Goal: Task Accomplishment & Management: Use online tool/utility

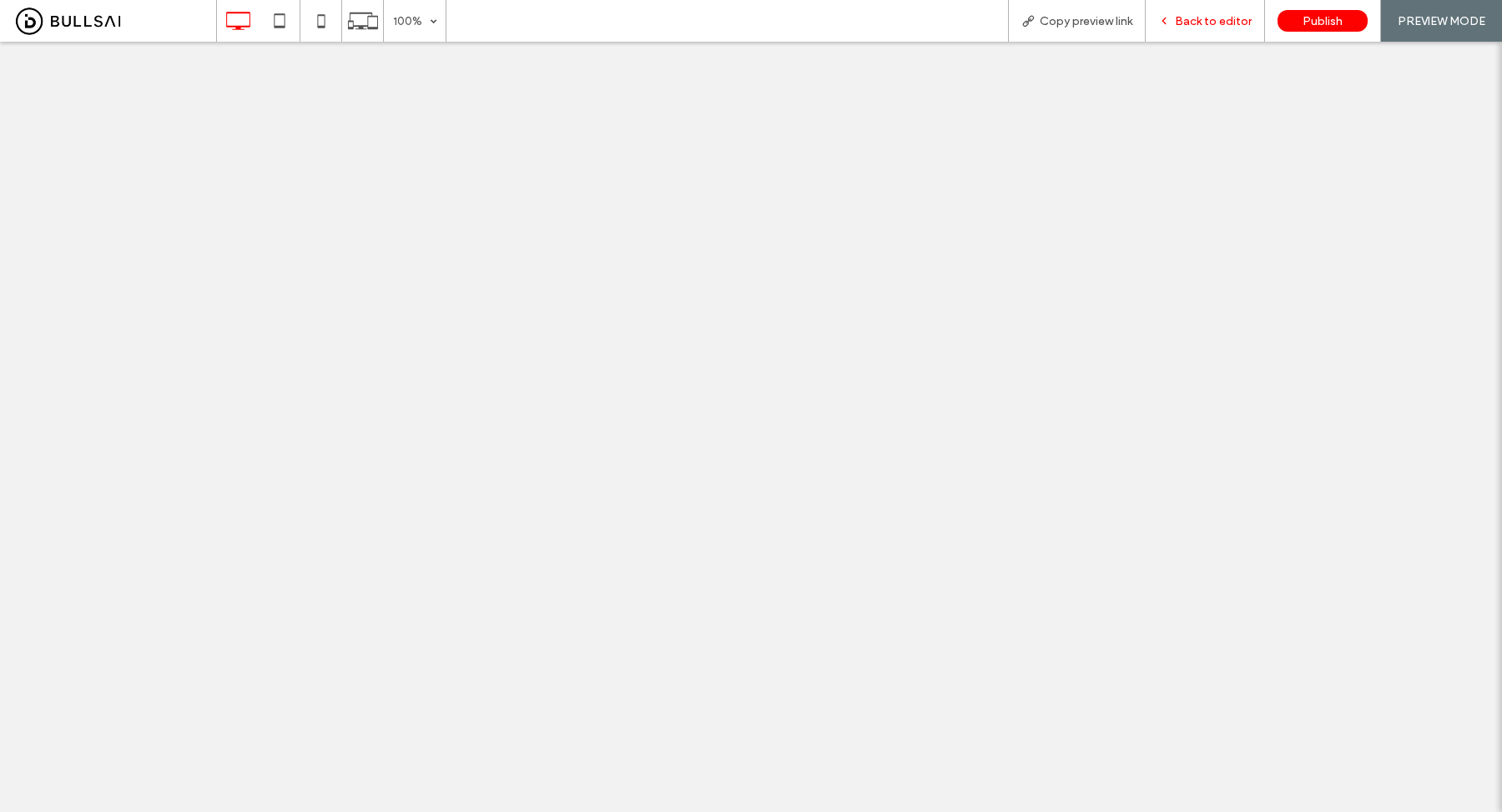
click at [1181, 17] on span "Back to editor" at bounding box center [1213, 21] width 76 height 14
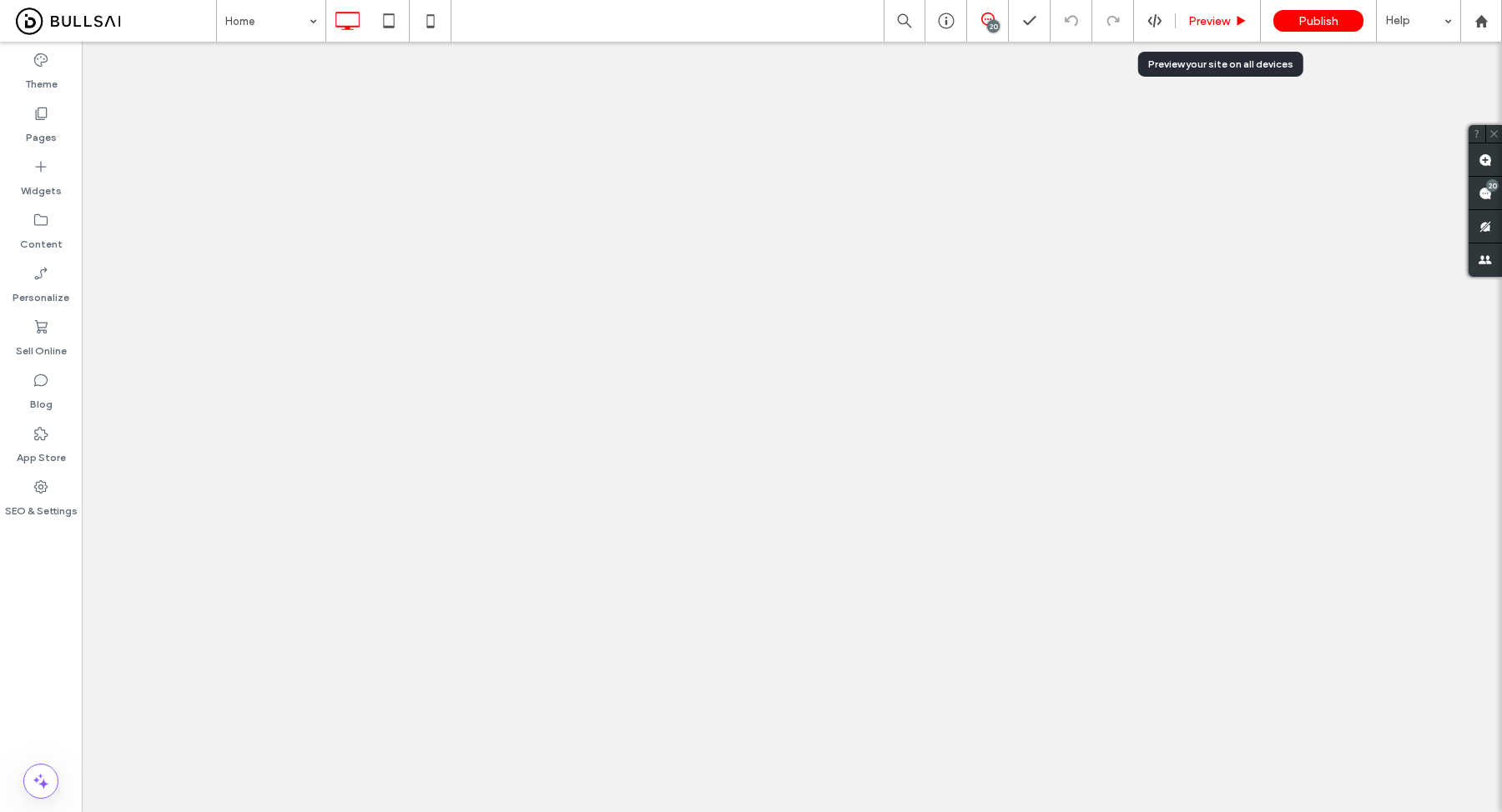
click at [1193, 17] on span "Preview" at bounding box center [1209, 21] width 42 height 14
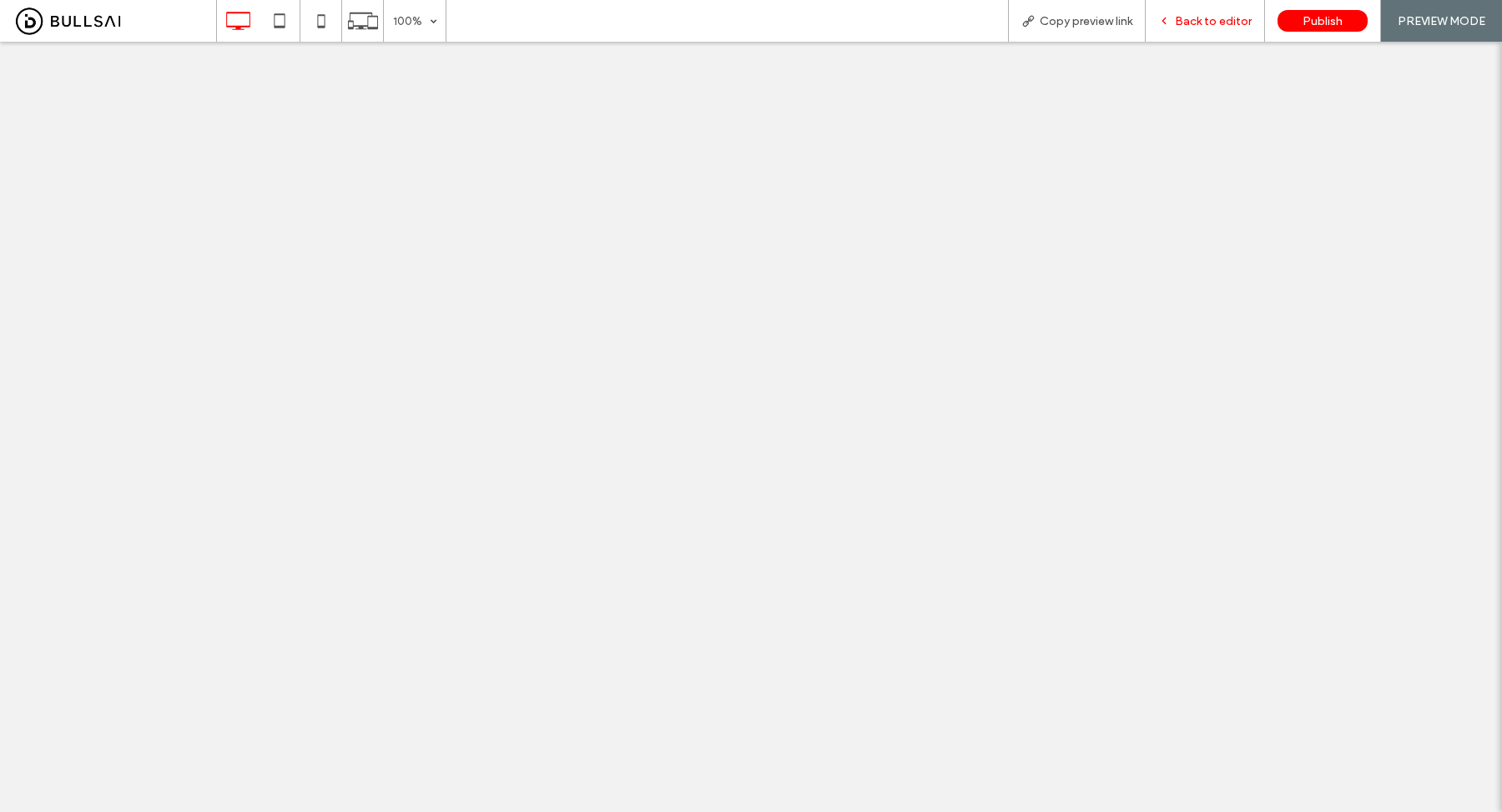
click at [1205, 19] on span "Back to editor" at bounding box center [1213, 21] width 76 height 14
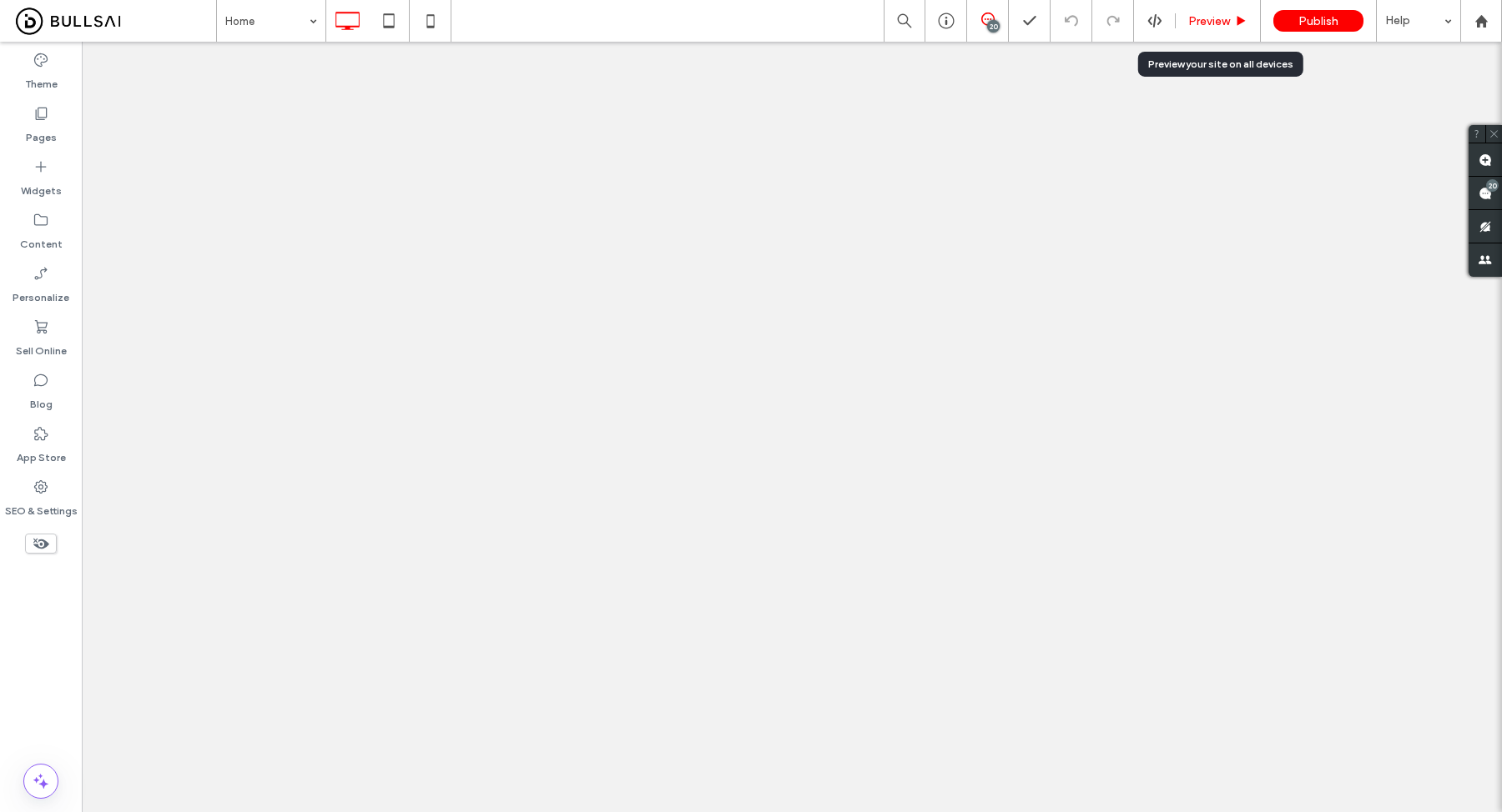
click at [1208, 21] on span "Preview" at bounding box center [1209, 21] width 42 height 14
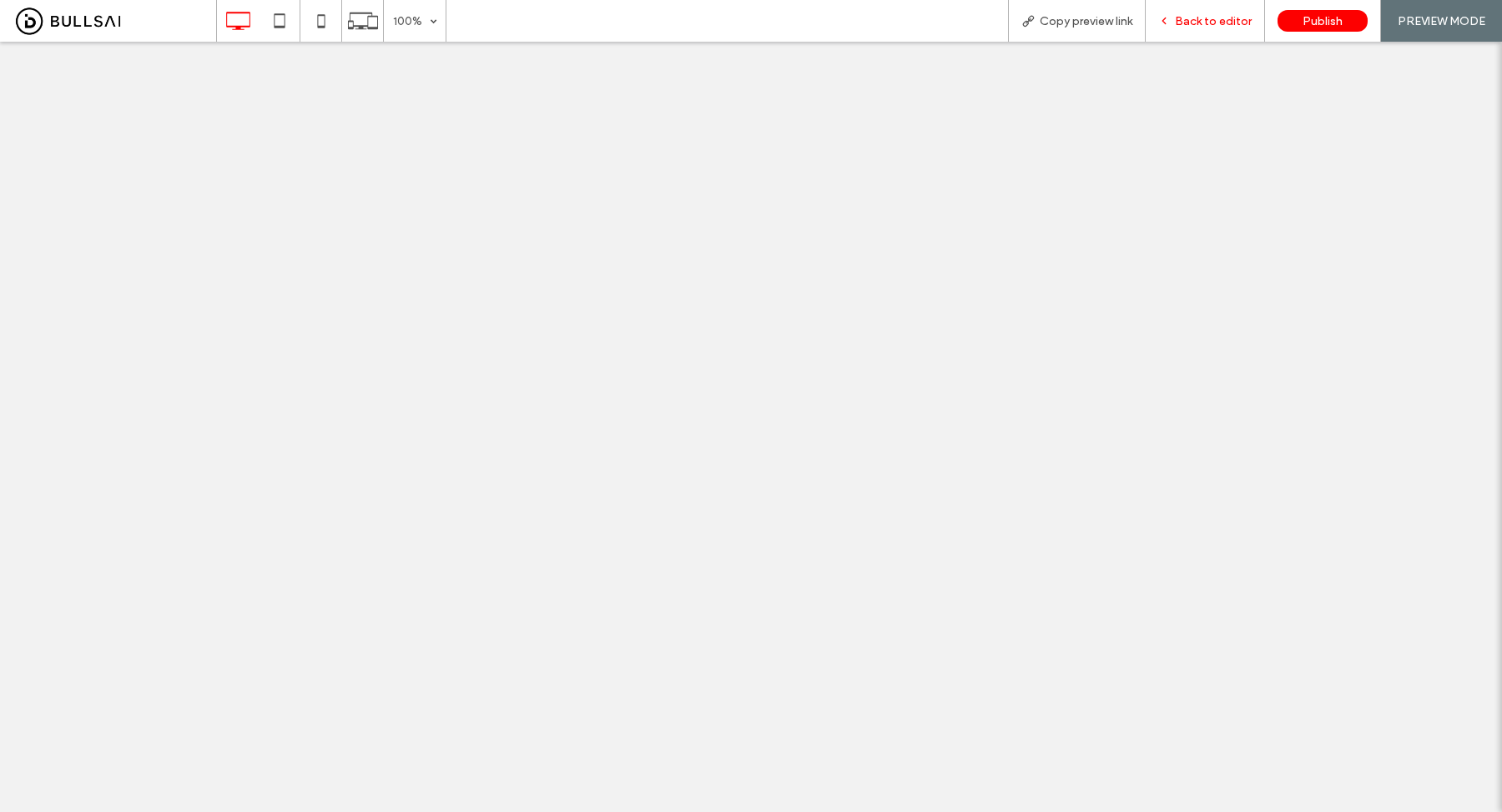
click at [1212, 23] on span "Back to editor" at bounding box center [1213, 21] width 76 height 14
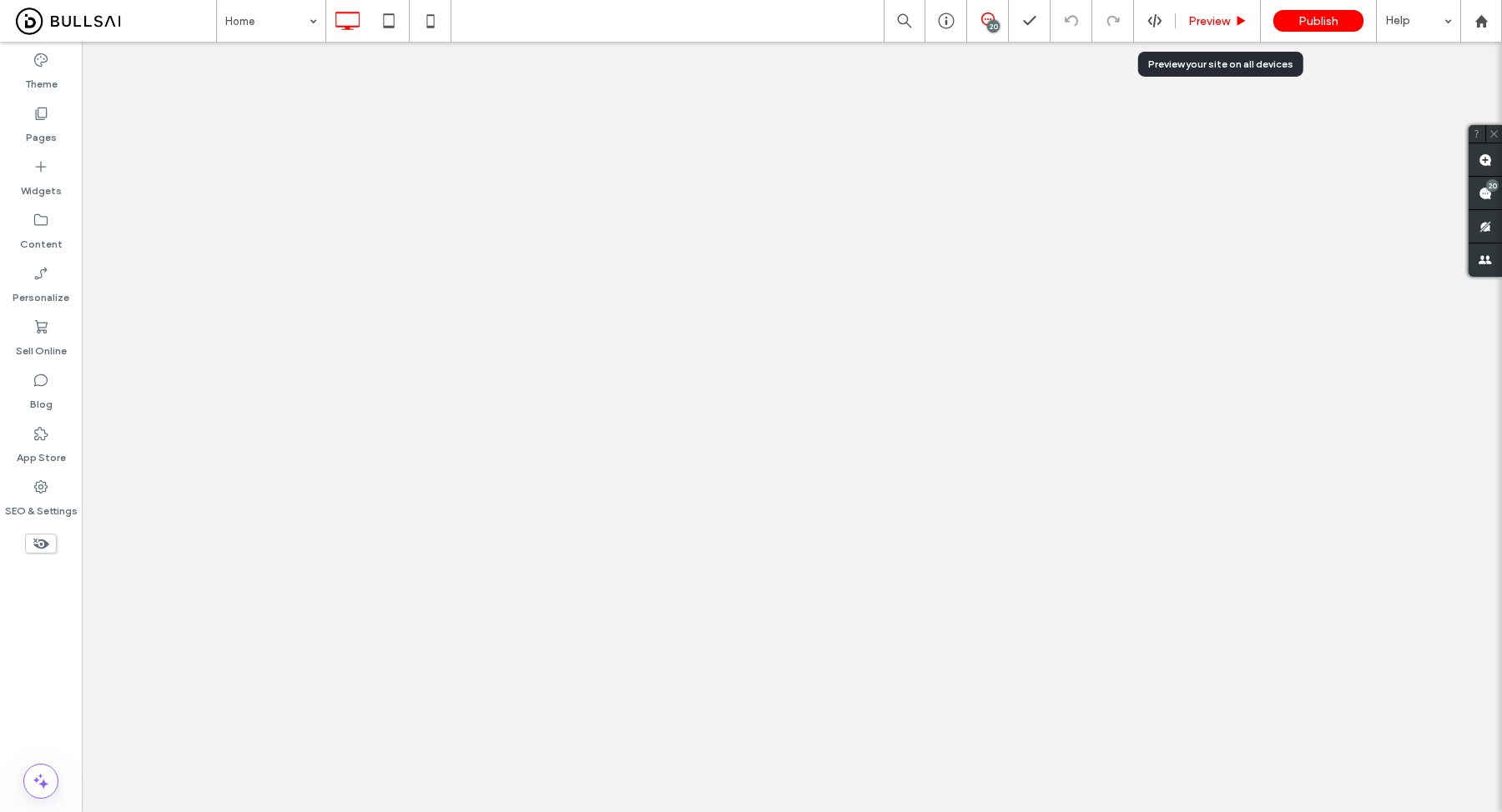
click at [1209, 17] on span "Preview" at bounding box center [1209, 21] width 42 height 14
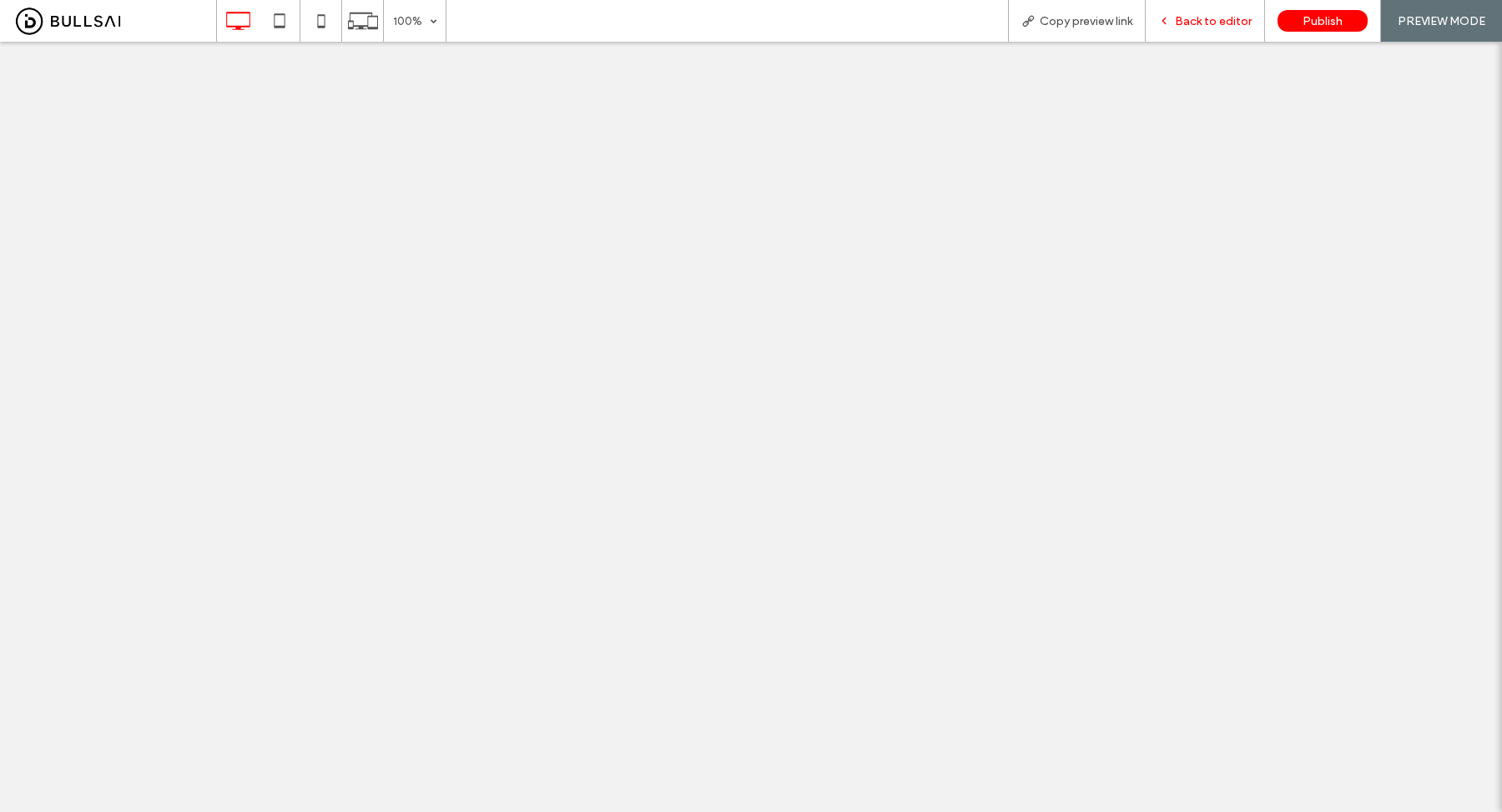
click at [1209, 22] on span "Back to editor" at bounding box center [1213, 21] width 76 height 14
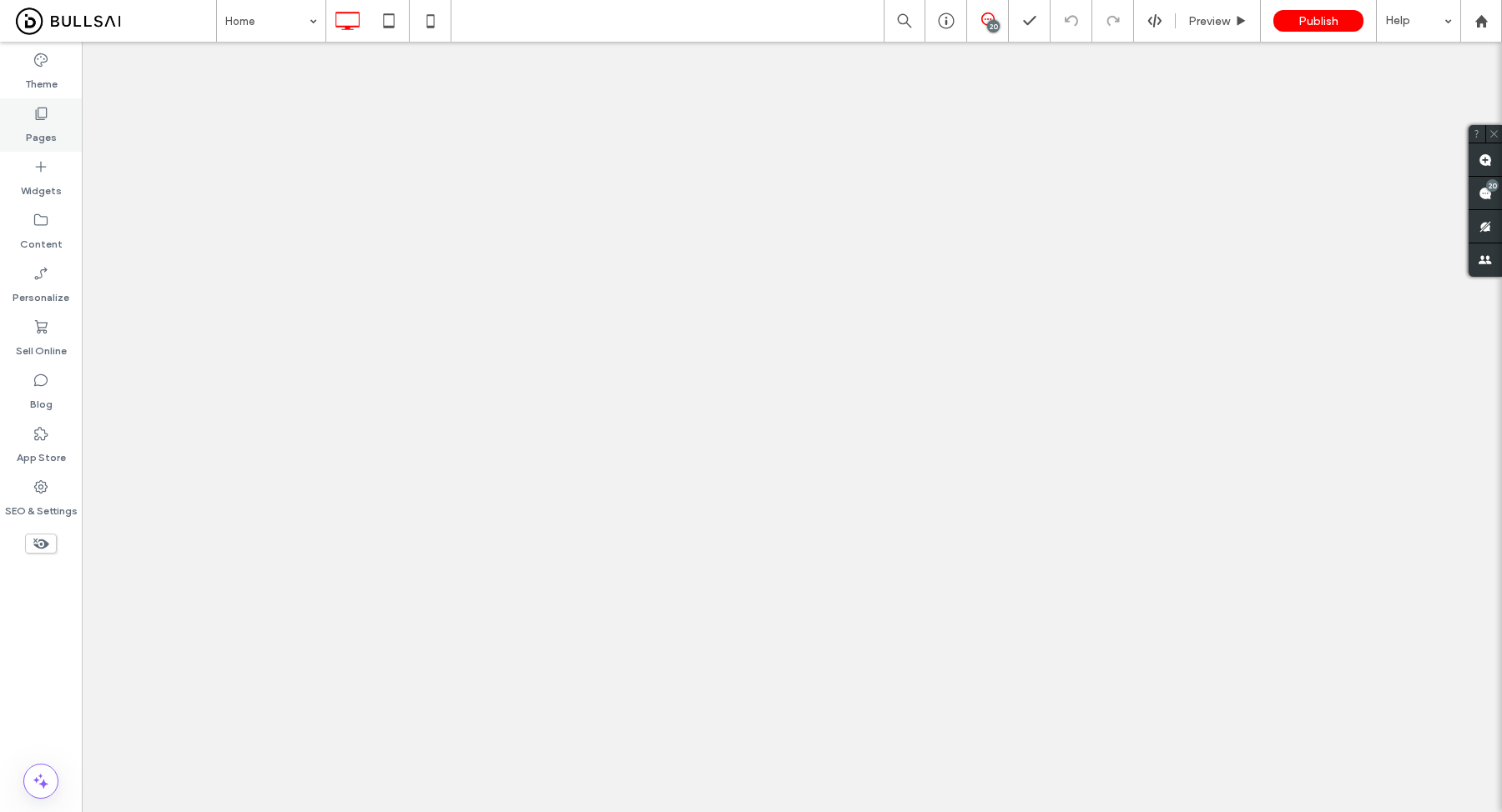
click at [44, 123] on label "Pages" at bounding box center [41, 134] width 31 height 24
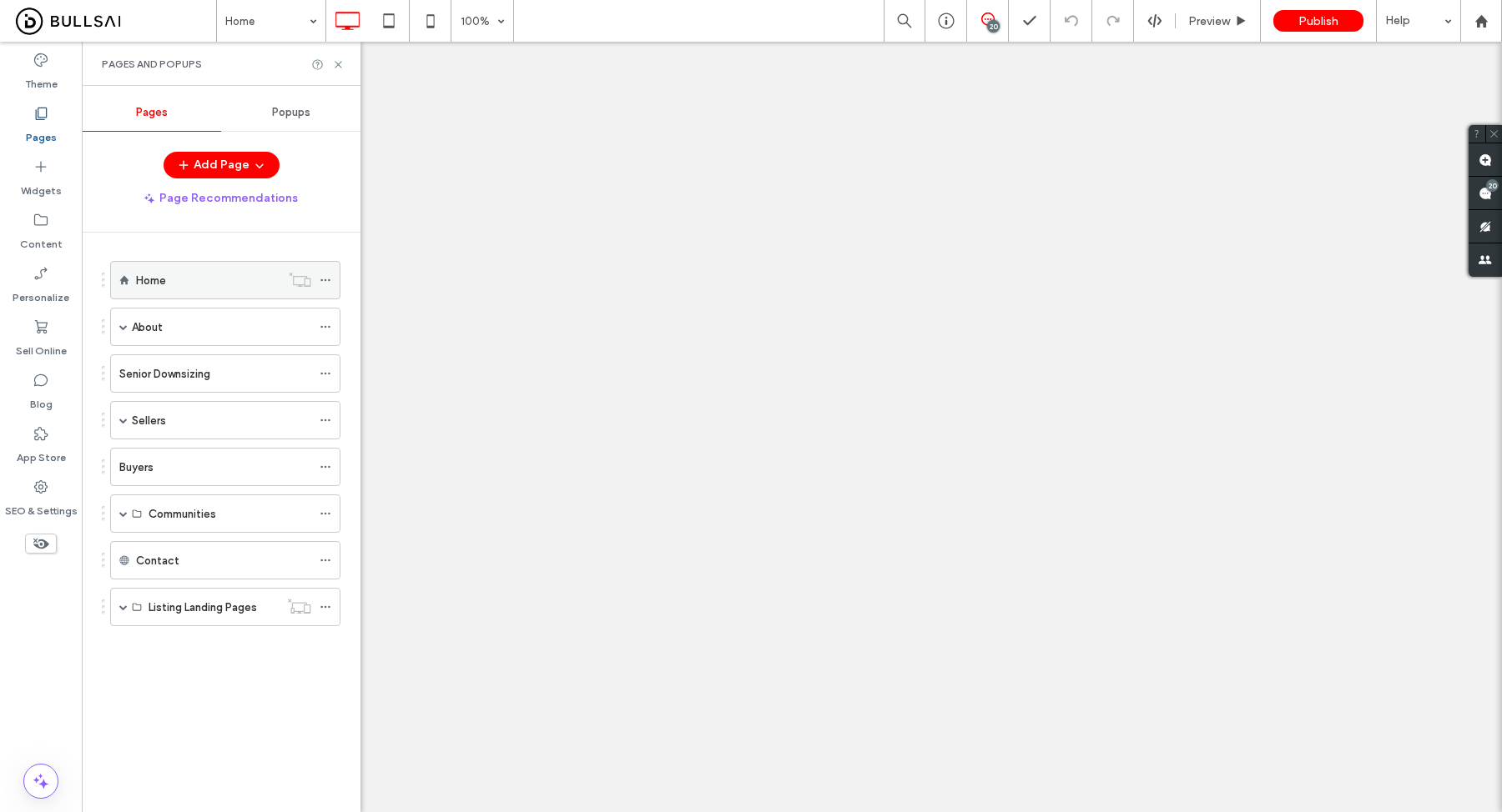
click at [198, 269] on div "Home" at bounding box center [208, 280] width 144 height 36
click at [125, 328] on div at bounding box center [751, 406] width 1502 height 812
click at [130, 328] on div at bounding box center [751, 406] width 1502 height 812
click at [340, 61] on div at bounding box center [751, 406] width 1502 height 812
